Goal: Find specific page/section: Find specific page/section

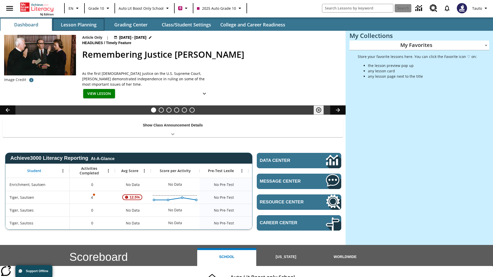
click at [79, 25] on button "Lesson Planning" at bounding box center [78, 24] width 51 height 12
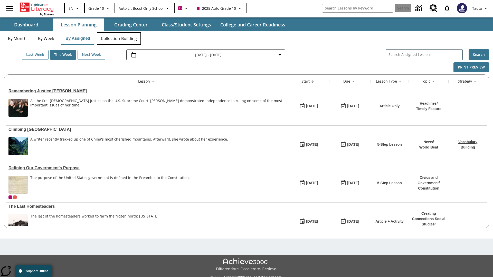
click at [119, 39] on button "Collection Building" at bounding box center [119, 38] width 44 height 12
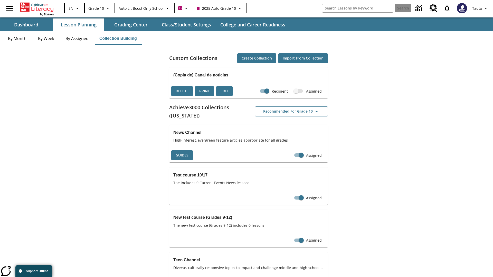
checkbox input "true"
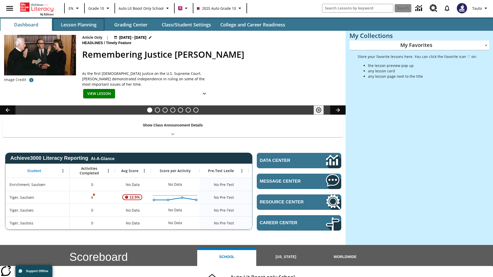
click at [79, 25] on button "Lesson Planning" at bounding box center [78, 24] width 51 height 12
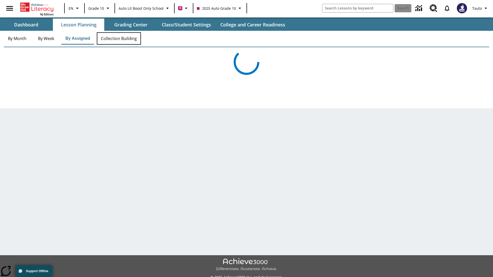
click at [119, 39] on button "Collection Building" at bounding box center [119, 38] width 44 height 12
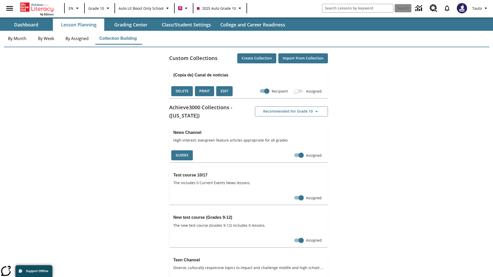
checkbox input "false"
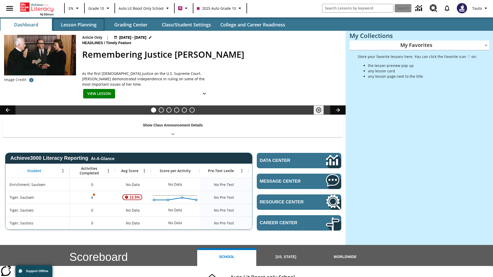
click at [79, 25] on button "Lesson Planning" at bounding box center [78, 24] width 51 height 12
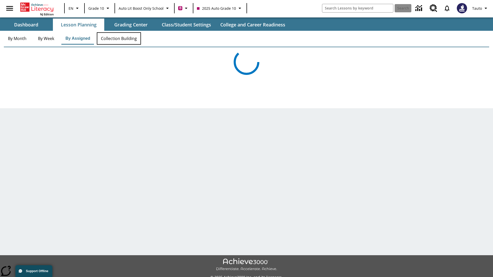
click at [119, 39] on button "Collection Building" at bounding box center [119, 38] width 44 height 12
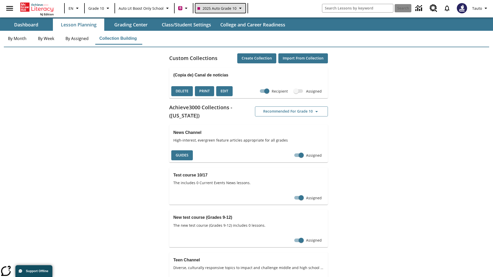
click at [220, 8] on span "2025 Auto Grade 10" at bounding box center [216, 8] width 39 height 5
